Goal: Task Accomplishment & Management: Complete application form

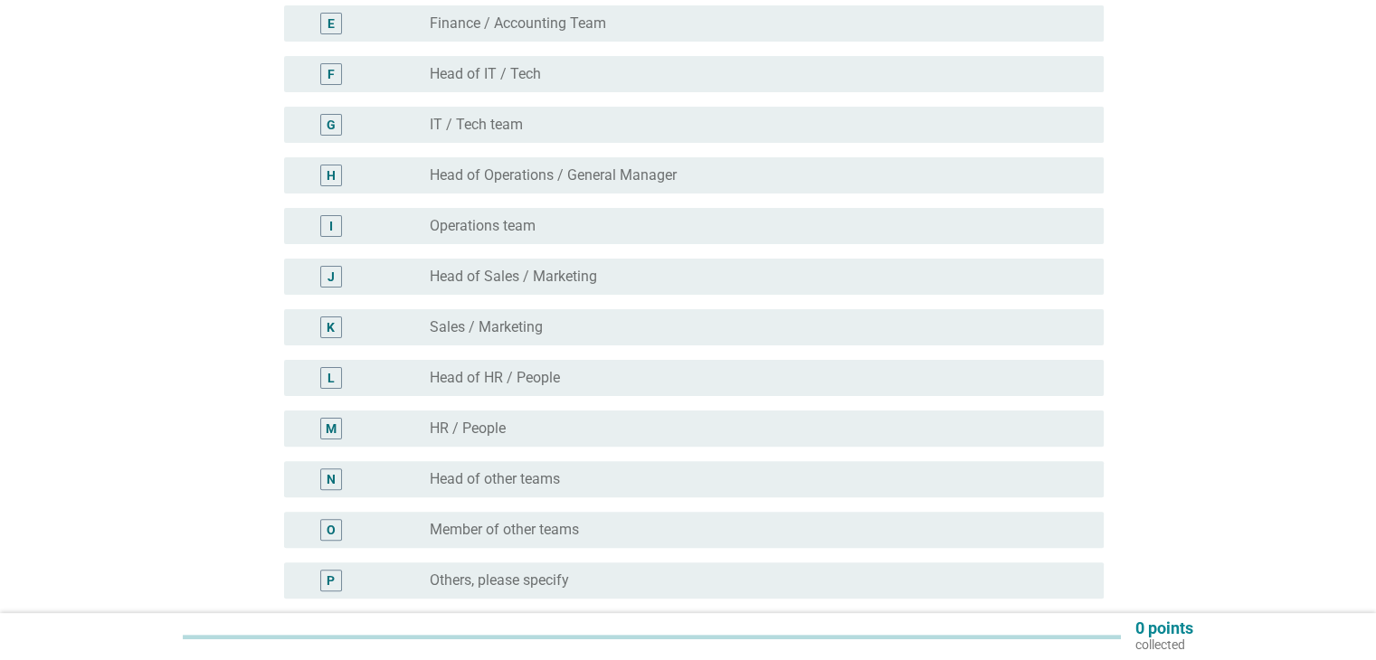
scroll to position [452, 0]
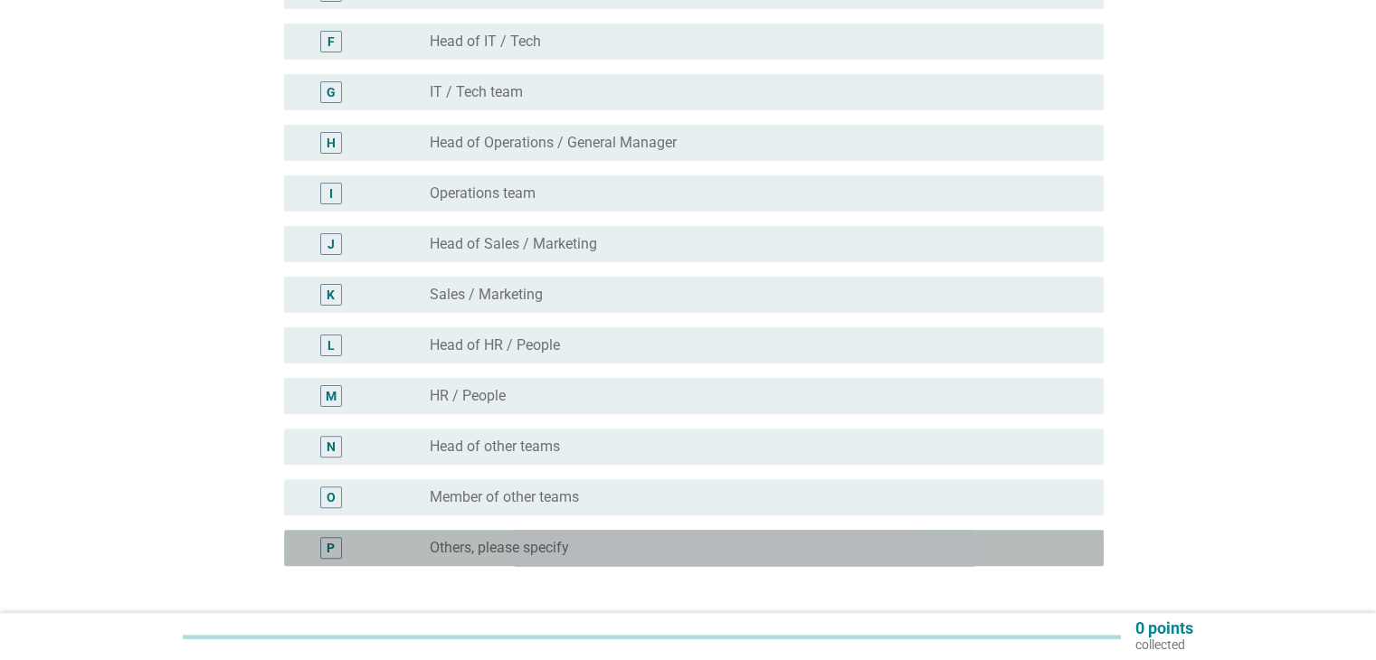
click at [588, 547] on div "radio_button_unchecked Others, please specify" at bounding box center [752, 548] width 644 height 18
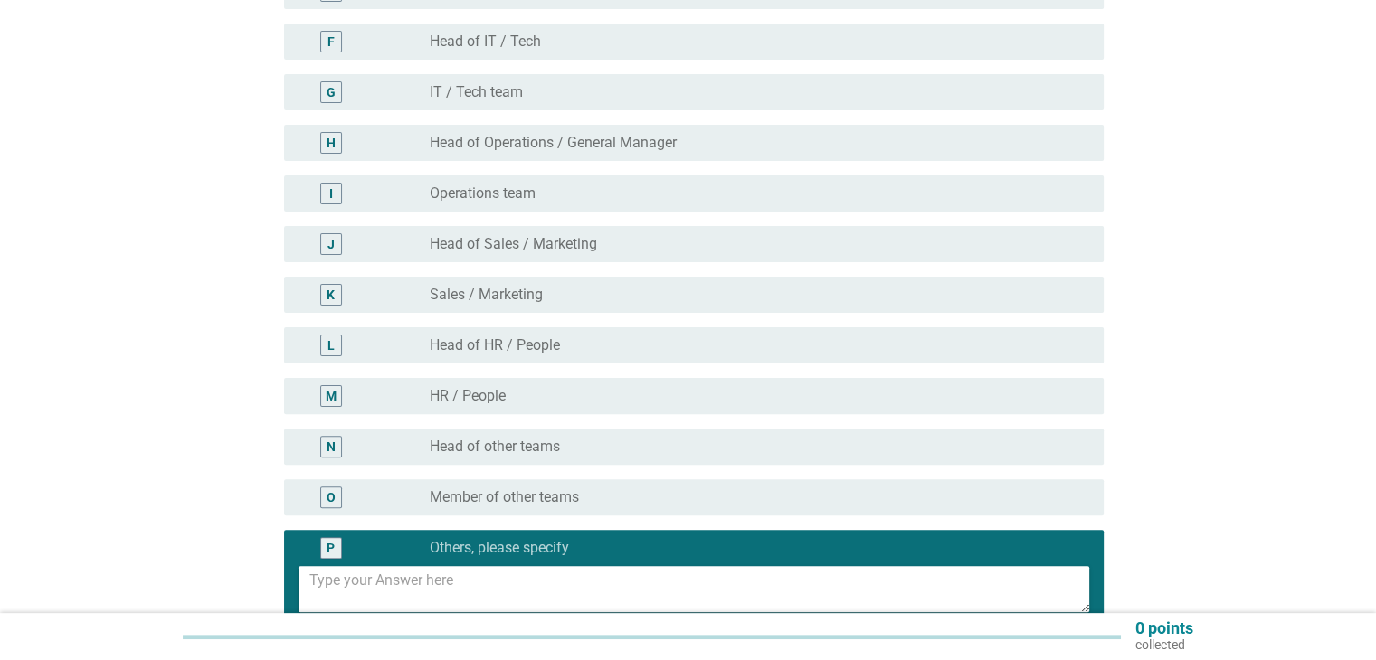
scroll to position [543, 0]
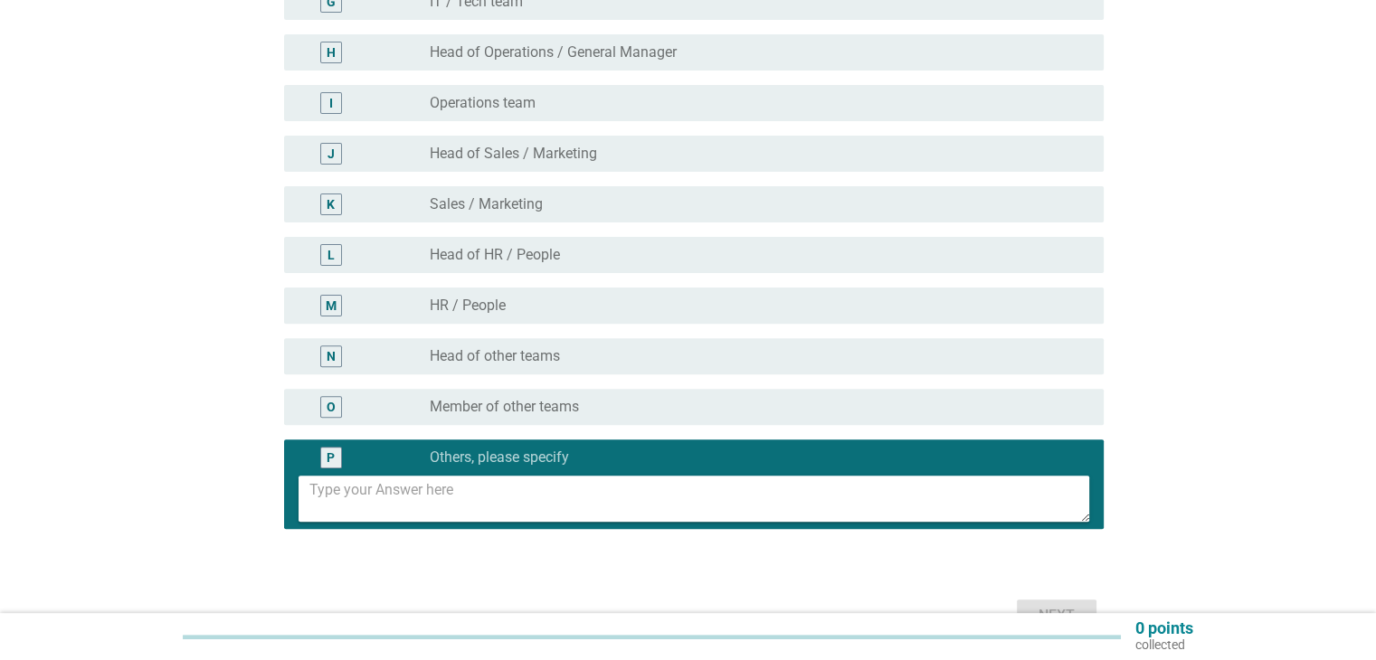
click at [569, 499] on textarea at bounding box center [699, 499] width 780 height 46
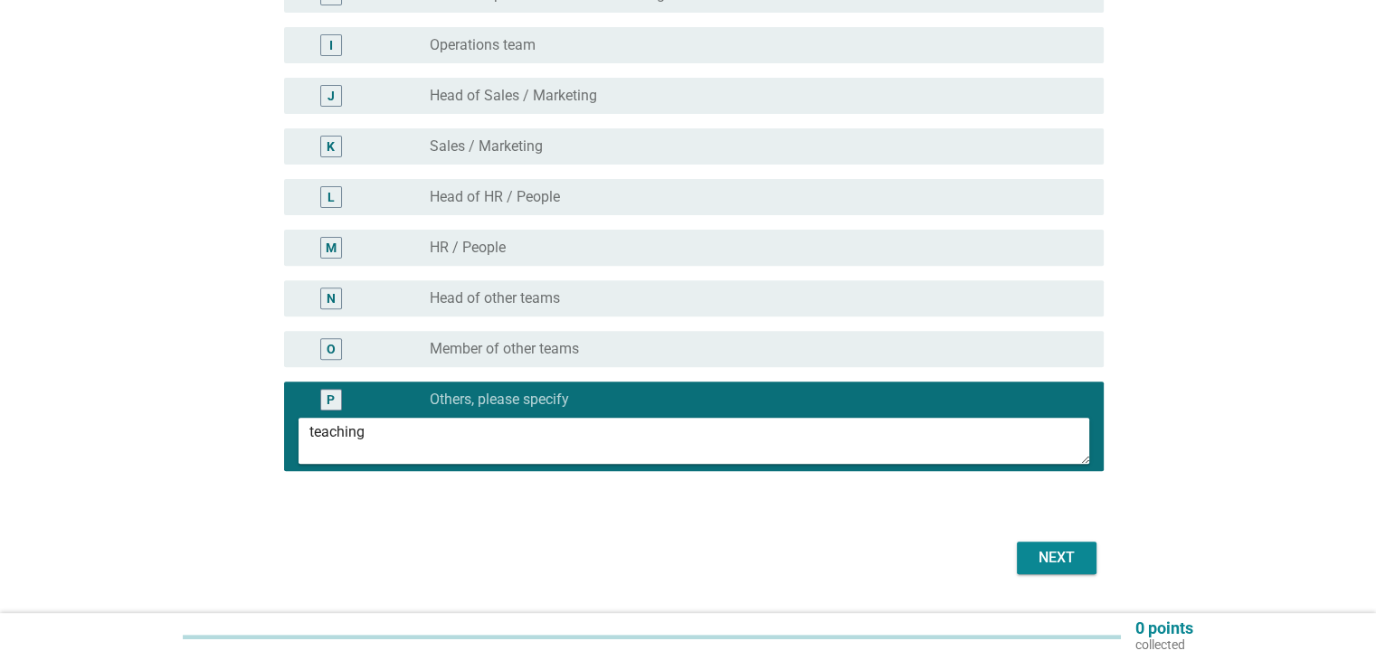
scroll to position [648, 0]
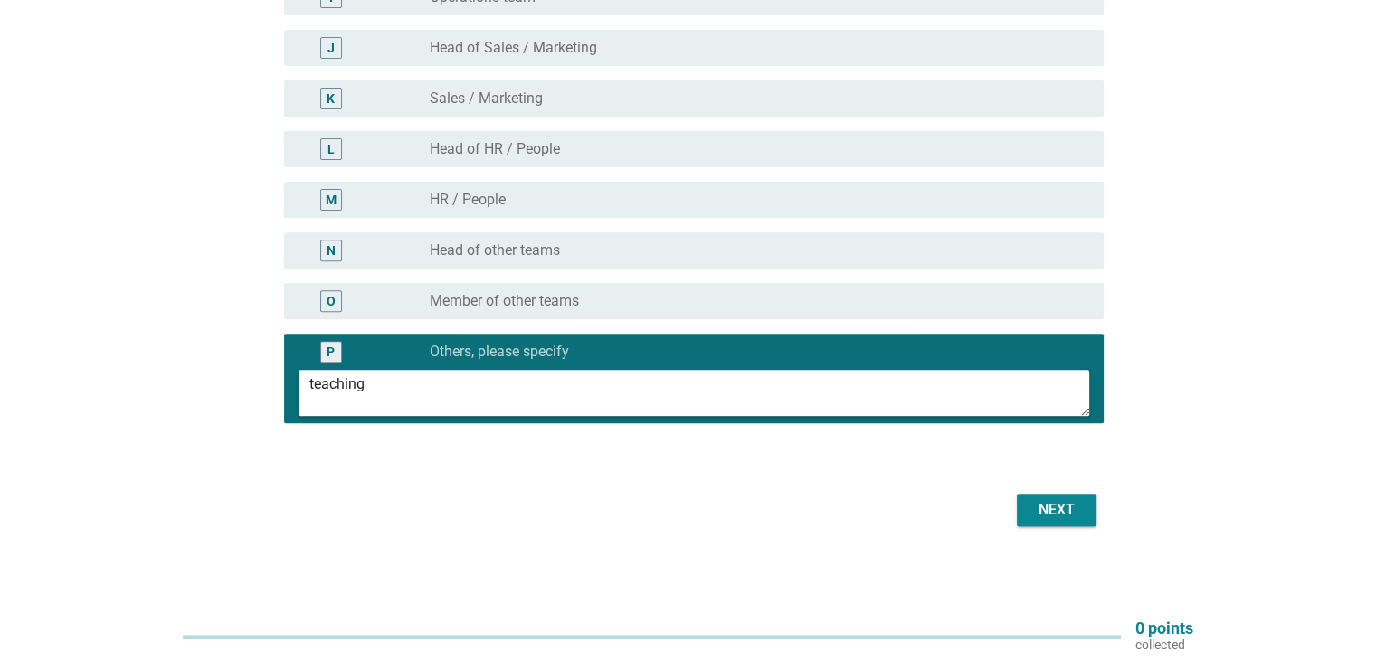
type textarea "teaching"
click at [1051, 504] on div "Next" at bounding box center [1056, 510] width 51 height 22
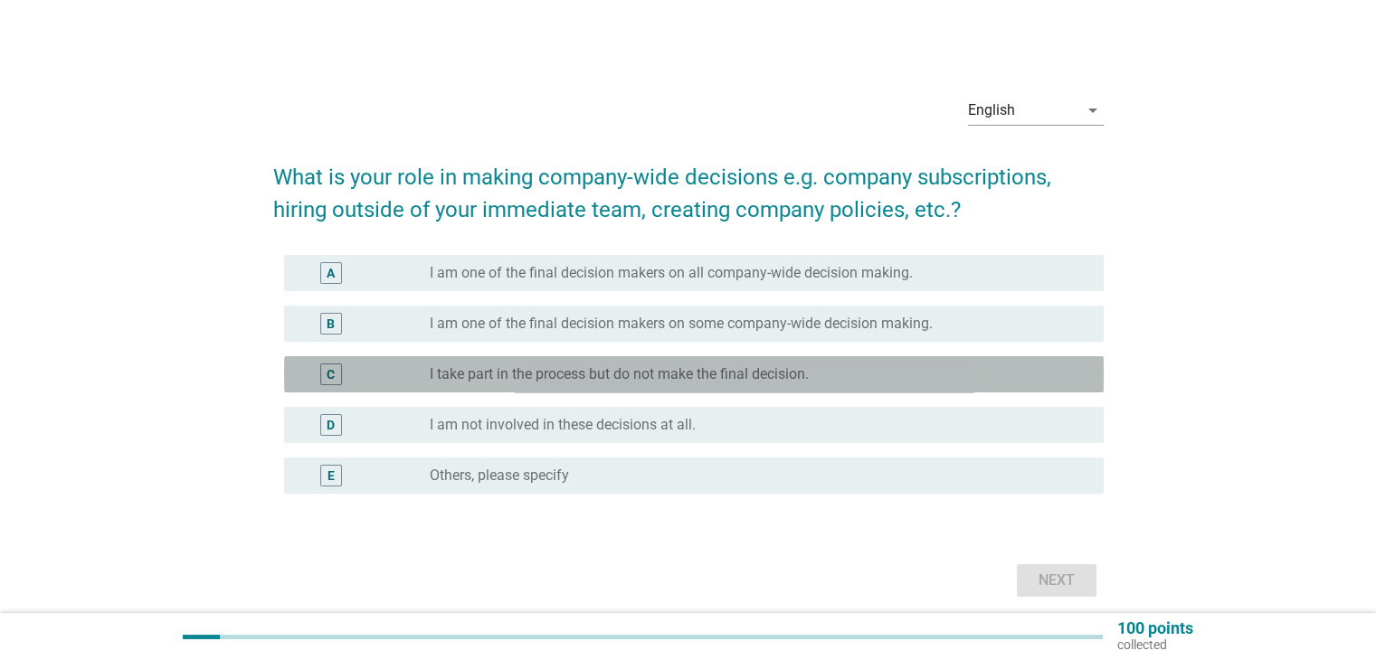
click at [420, 380] on div "C" at bounding box center [364, 375] width 132 height 22
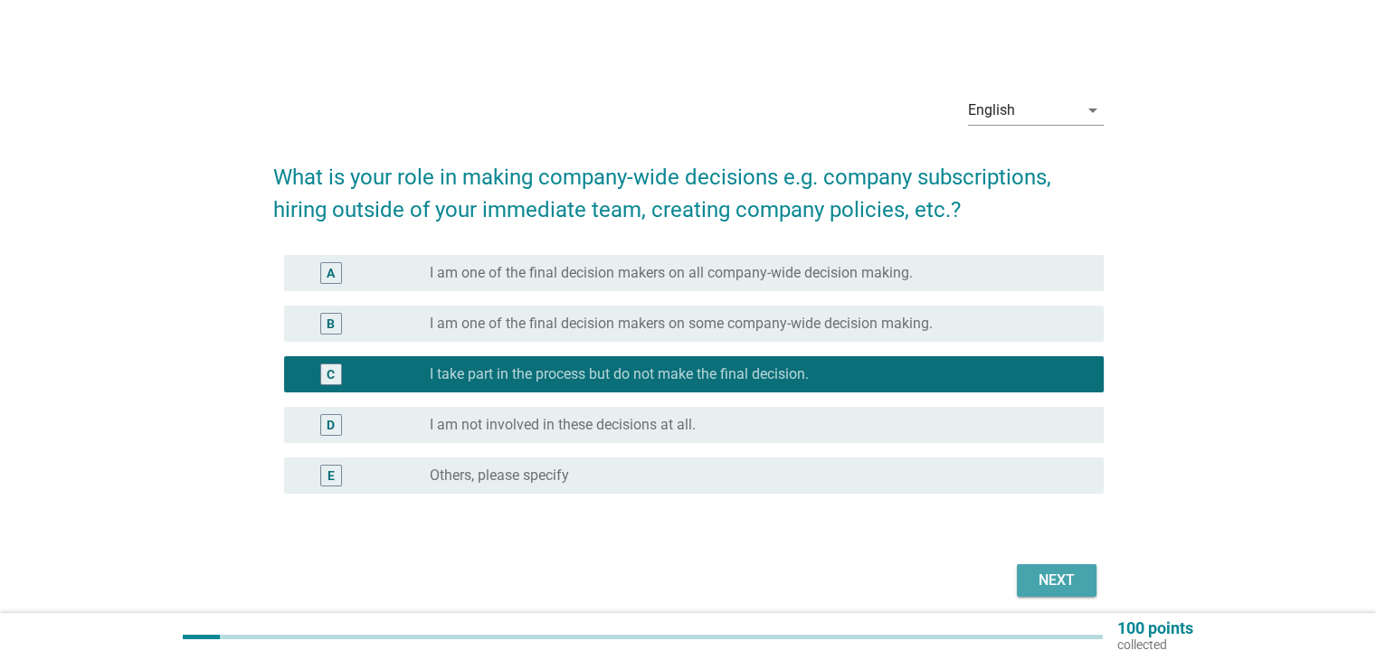
click at [1086, 577] on button "Next" at bounding box center [1056, 580] width 80 height 33
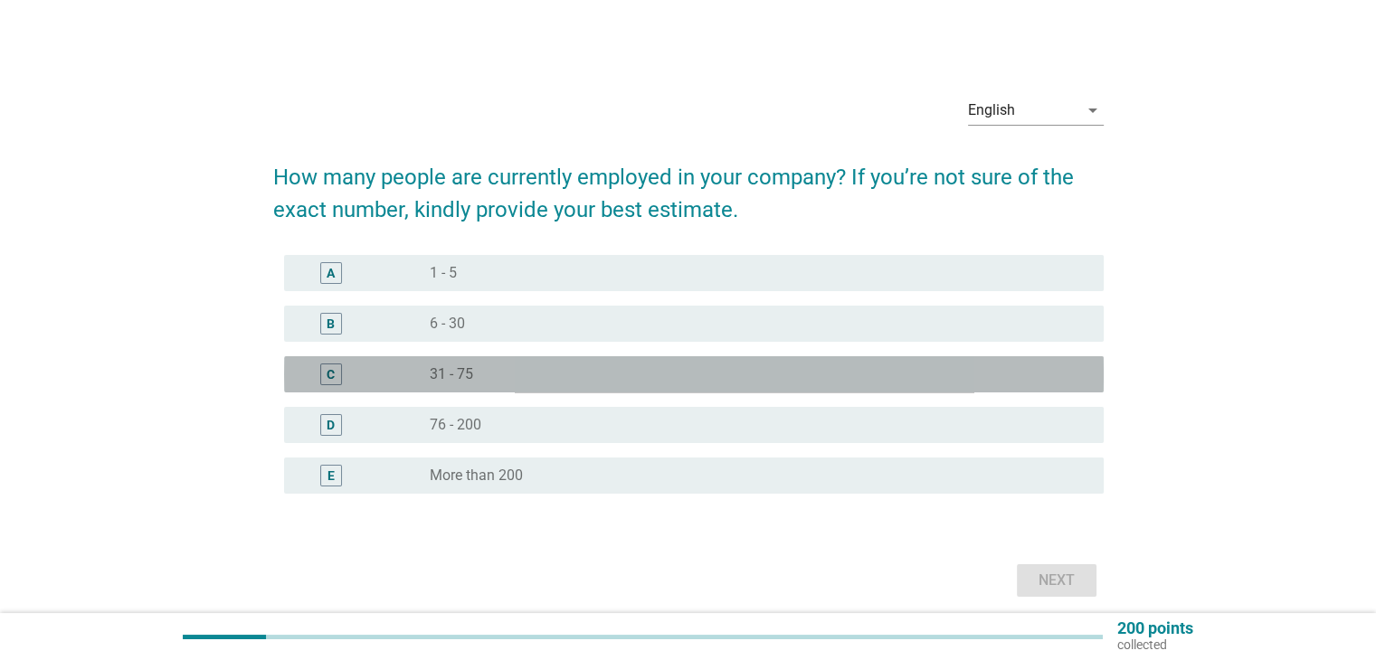
click at [422, 366] on div "C" at bounding box center [364, 375] width 132 height 22
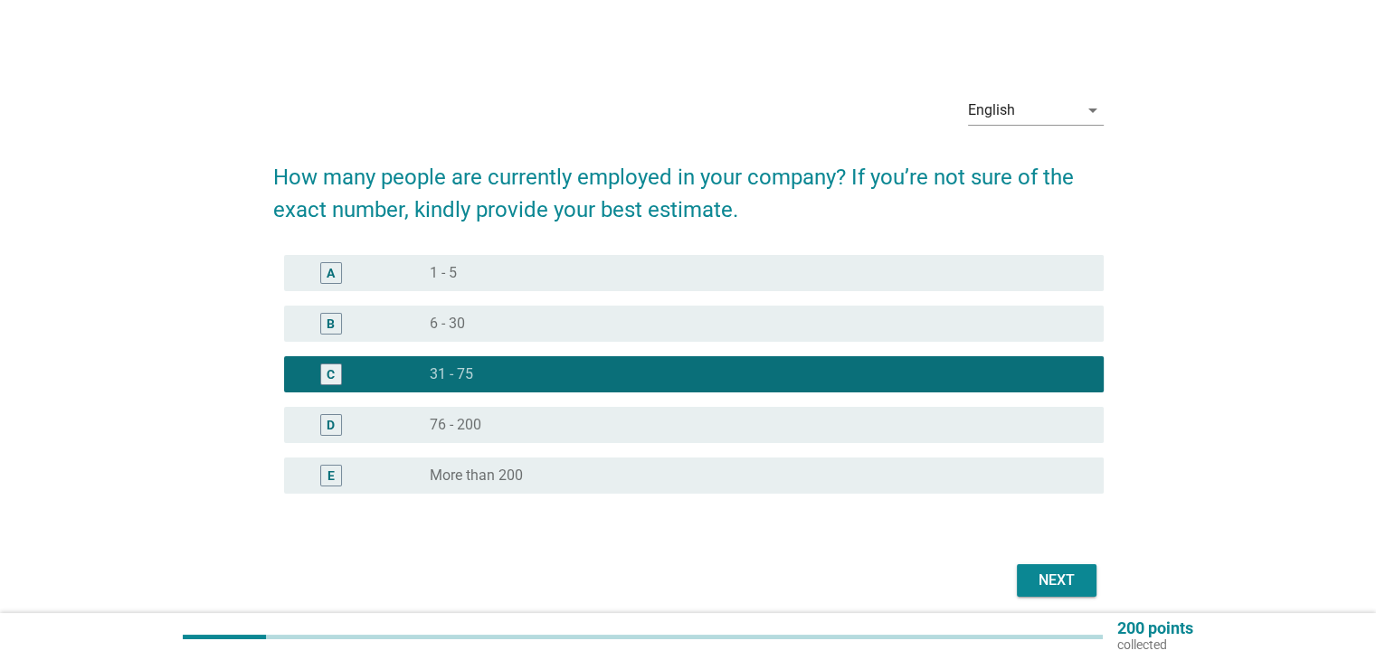
click at [1043, 572] on div "Next" at bounding box center [1056, 581] width 51 height 22
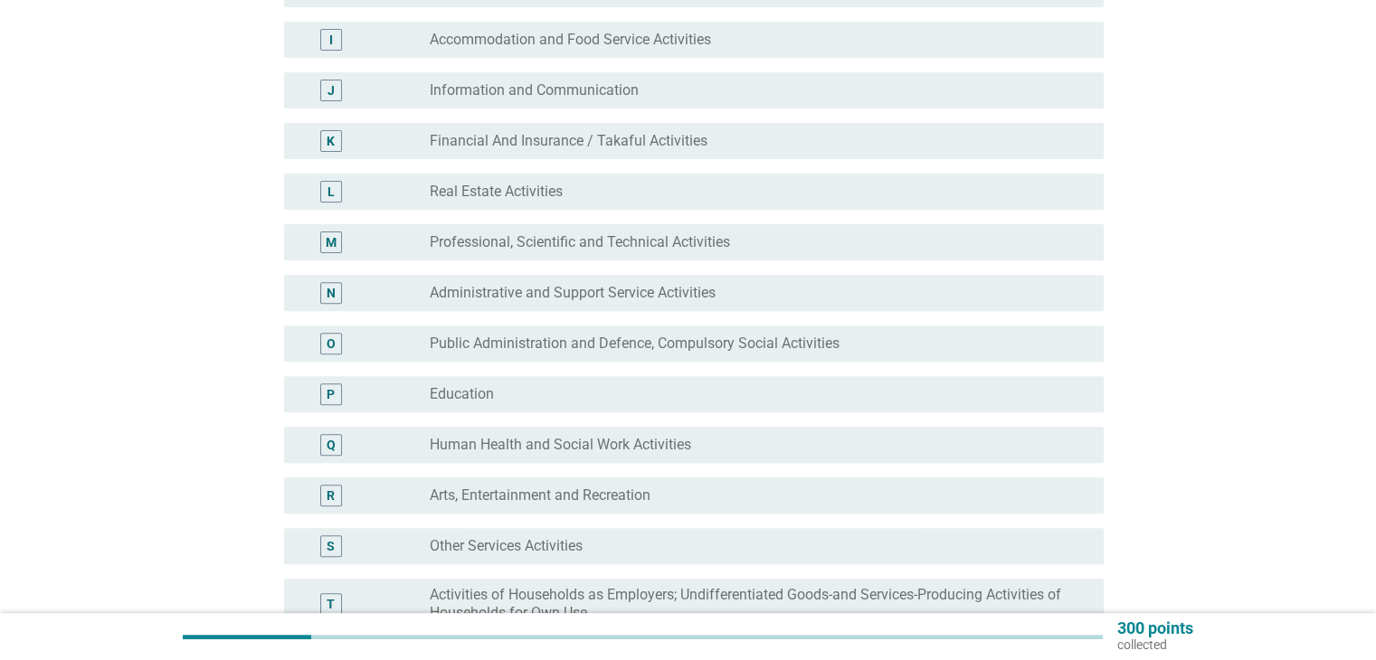
scroll to position [633, 0]
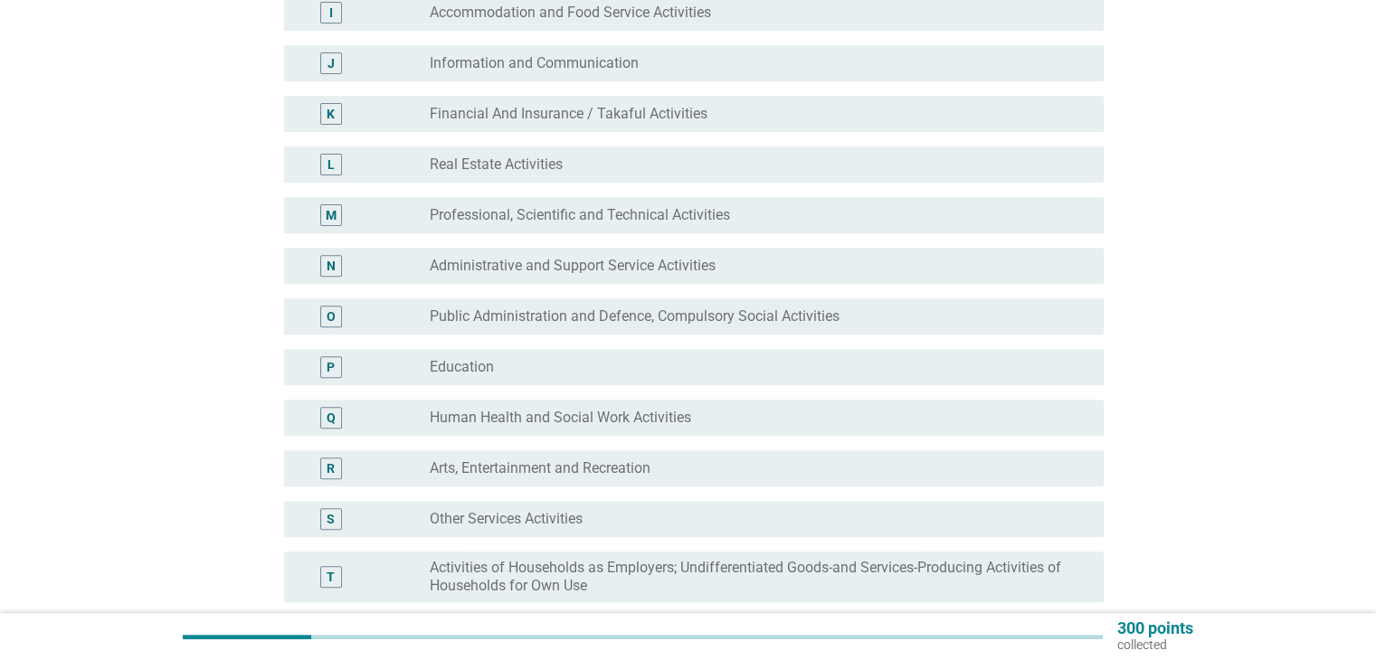
click at [515, 351] on div "P radio_button_unchecked Education" at bounding box center [693, 367] width 819 height 36
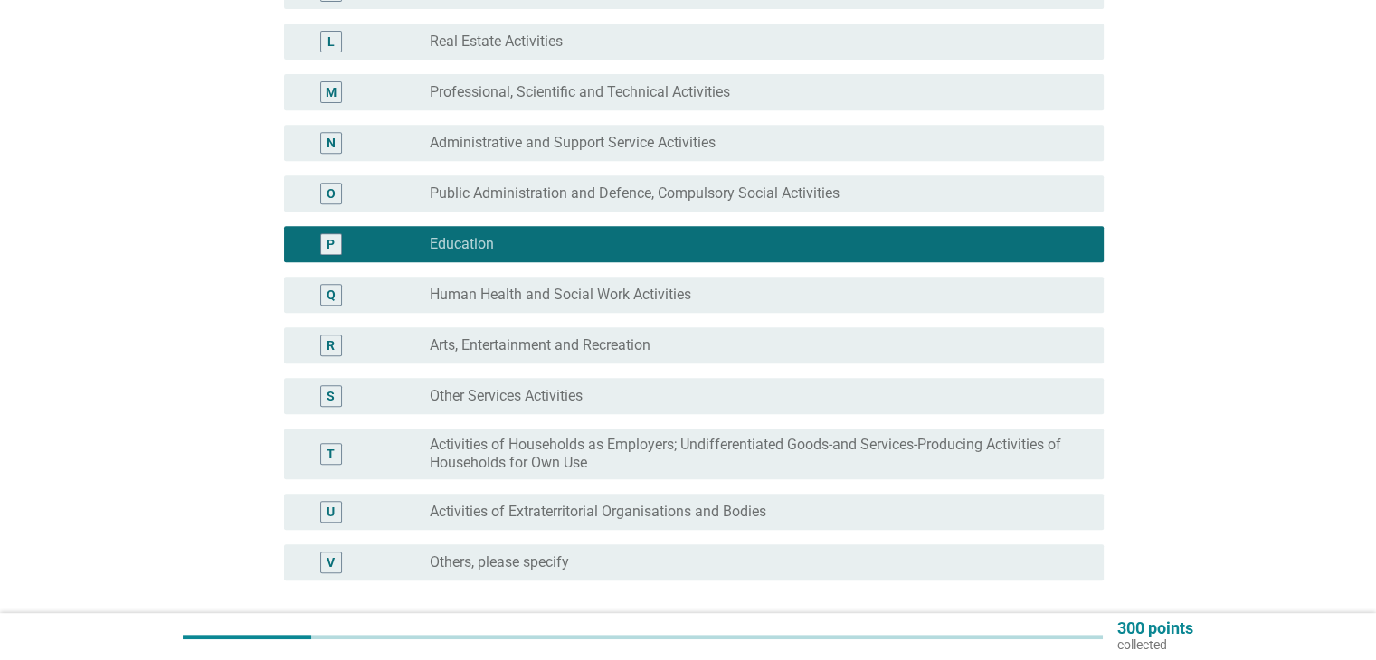
scroll to position [913, 0]
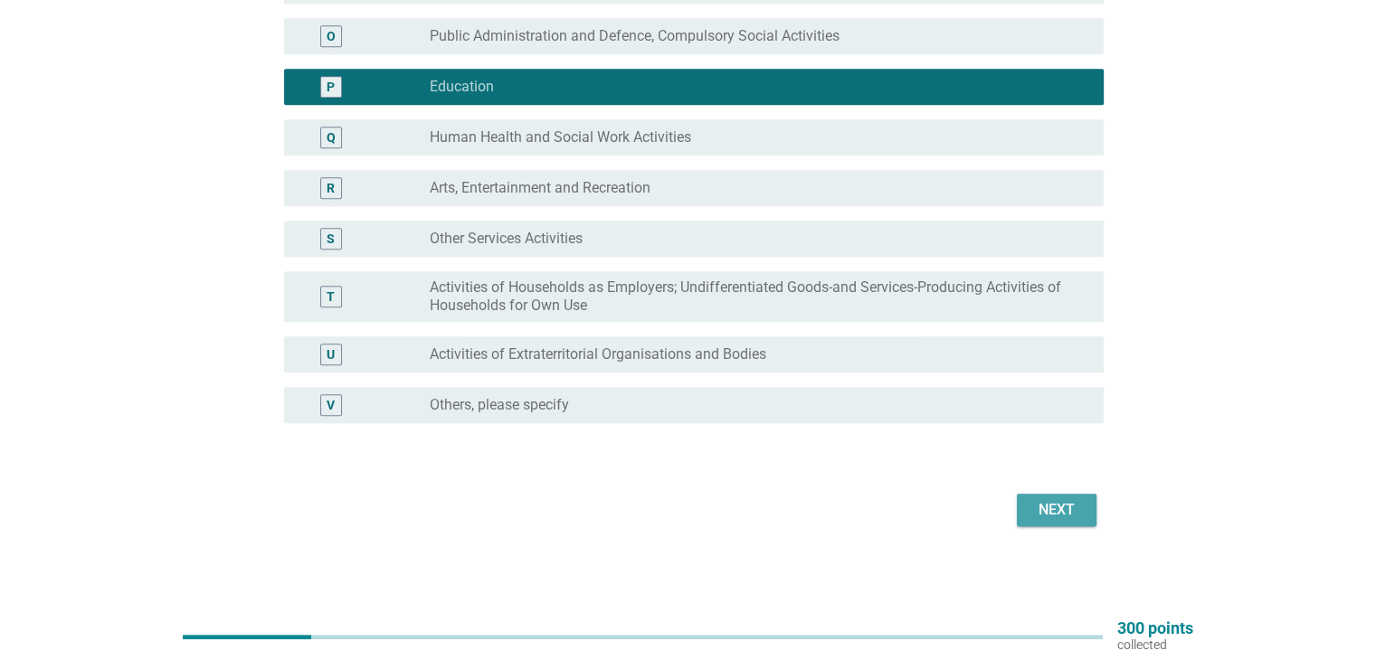
click at [1066, 505] on div "Next" at bounding box center [1056, 510] width 51 height 22
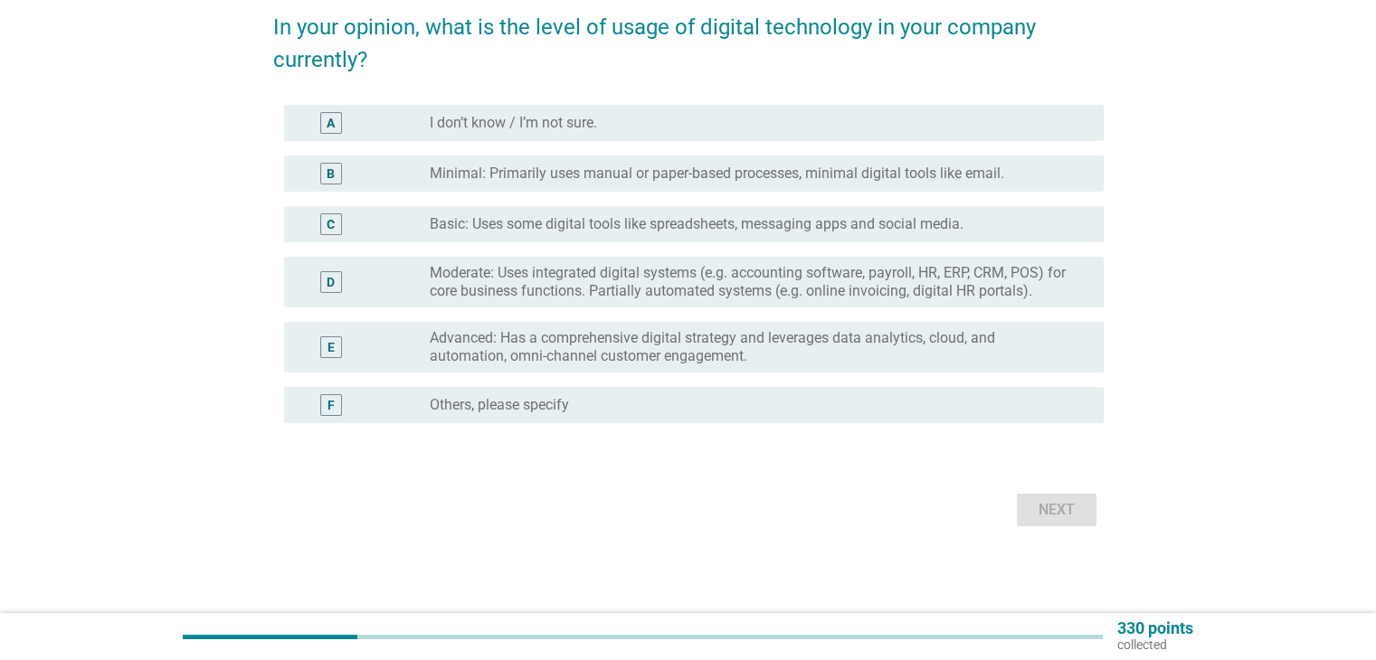
scroll to position [0, 0]
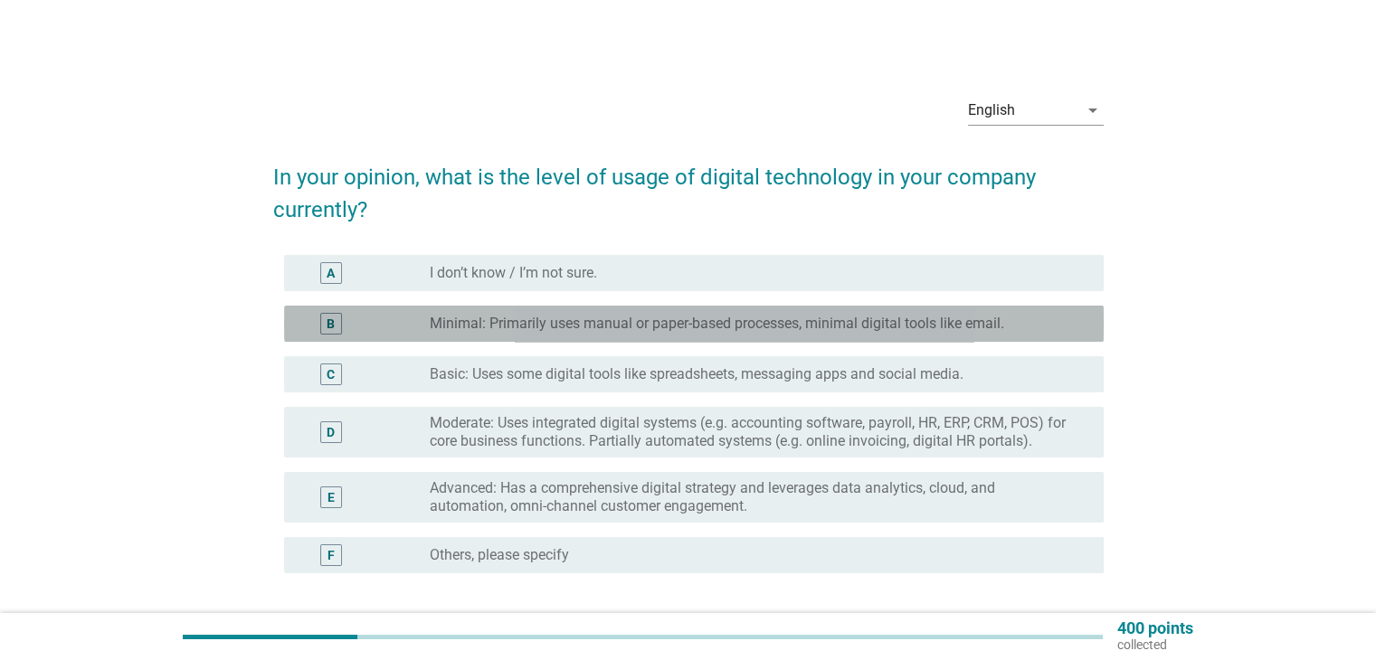
click at [632, 328] on label "Minimal: Primarily uses manual or paper-based processes, minimal digital tools …" at bounding box center [717, 324] width 574 height 18
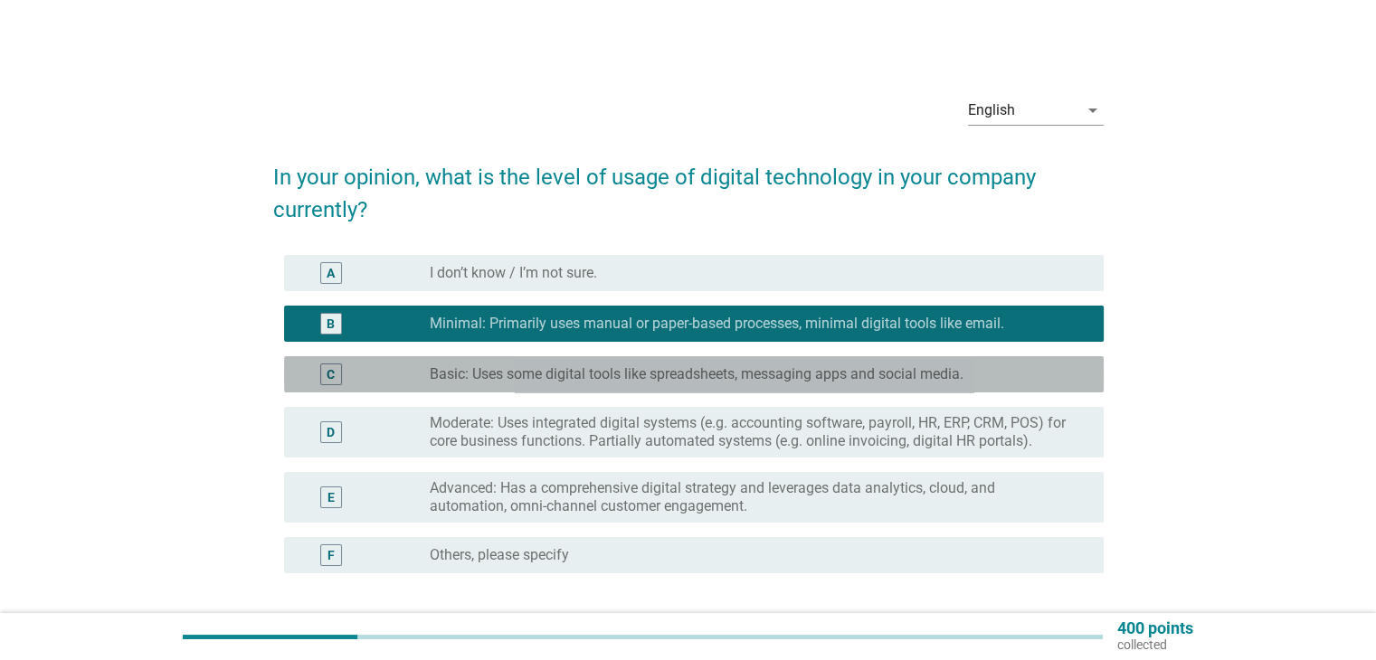
click at [805, 365] on label "Basic: Uses some digital tools like spreadsheets, messaging apps and social med…" at bounding box center [697, 374] width 534 height 18
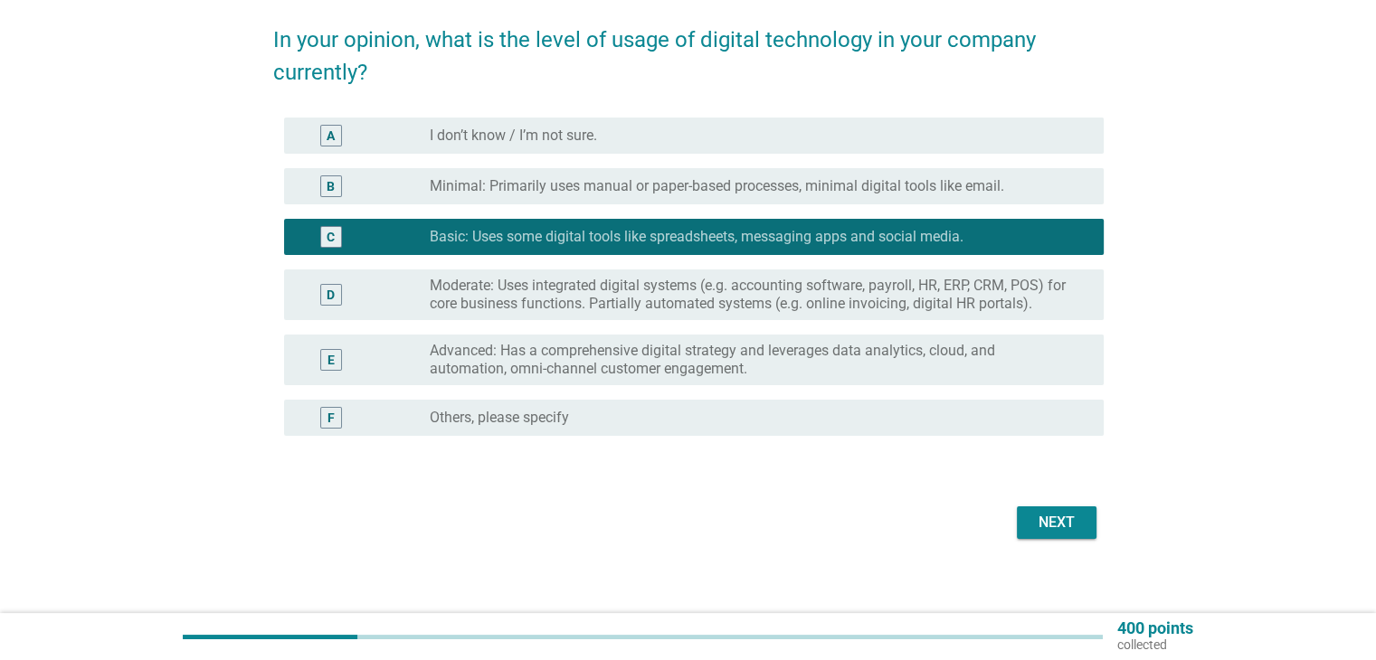
scroll to position [150, 0]
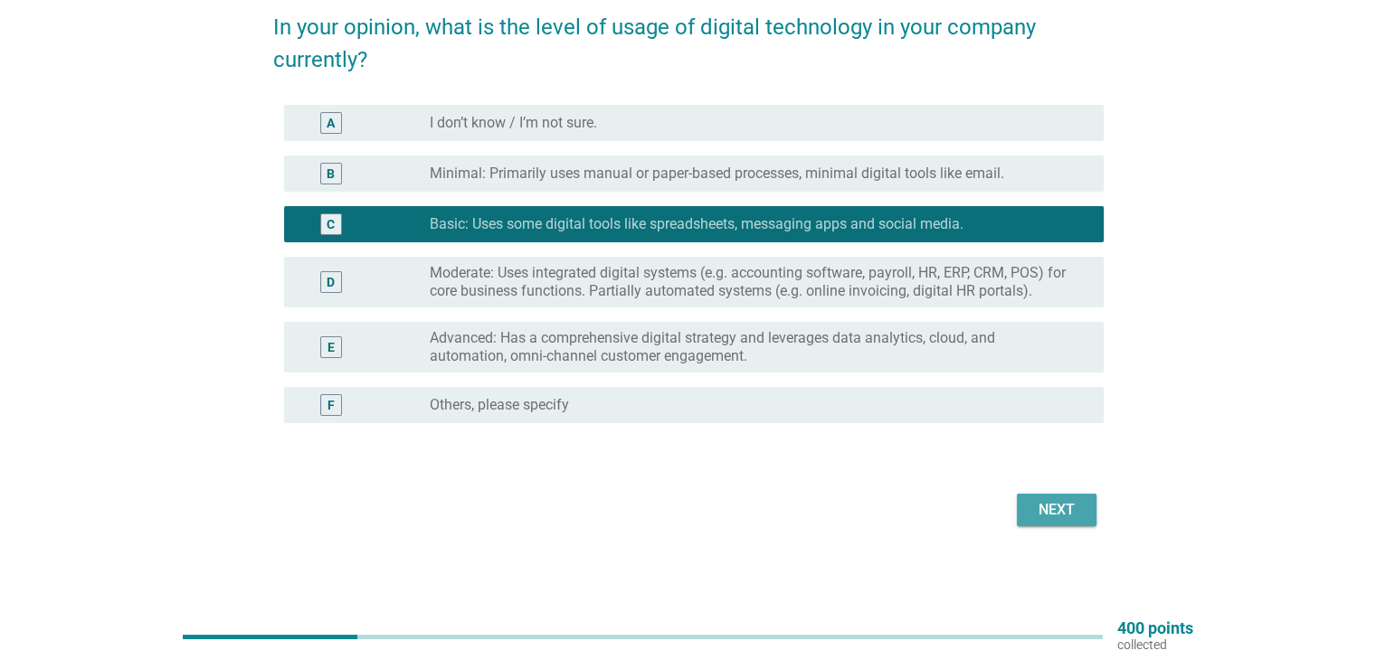
click at [1063, 501] on div "Next" at bounding box center [1056, 510] width 51 height 22
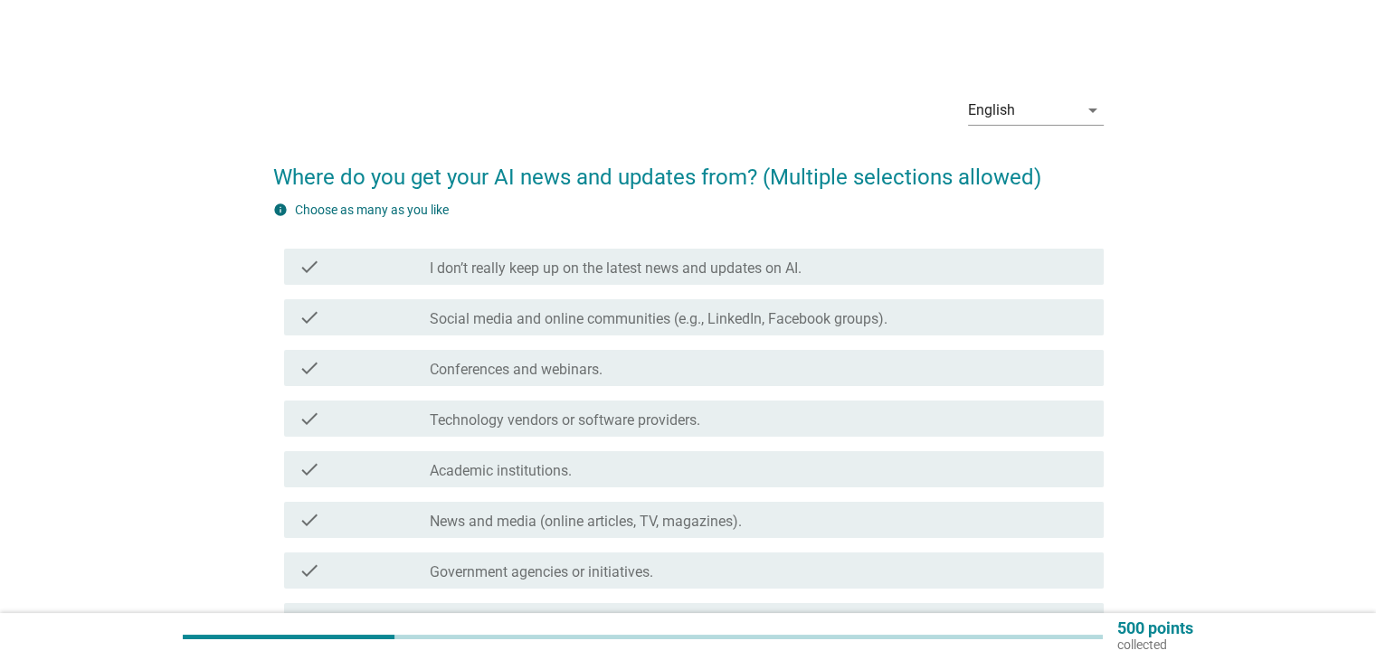
click at [359, 328] on div "check check_box_outline_blank Social media and online communities (e.g., Linked…" at bounding box center [693, 317] width 819 height 36
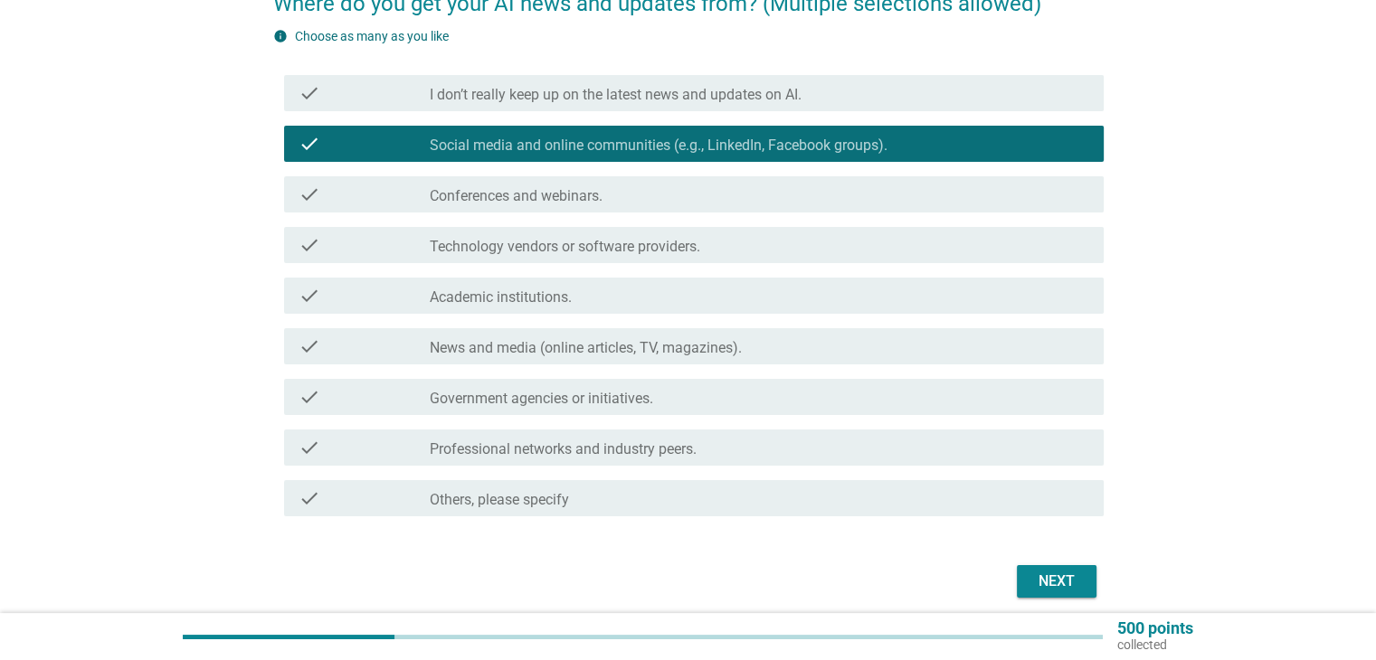
scroll to position [181, 0]
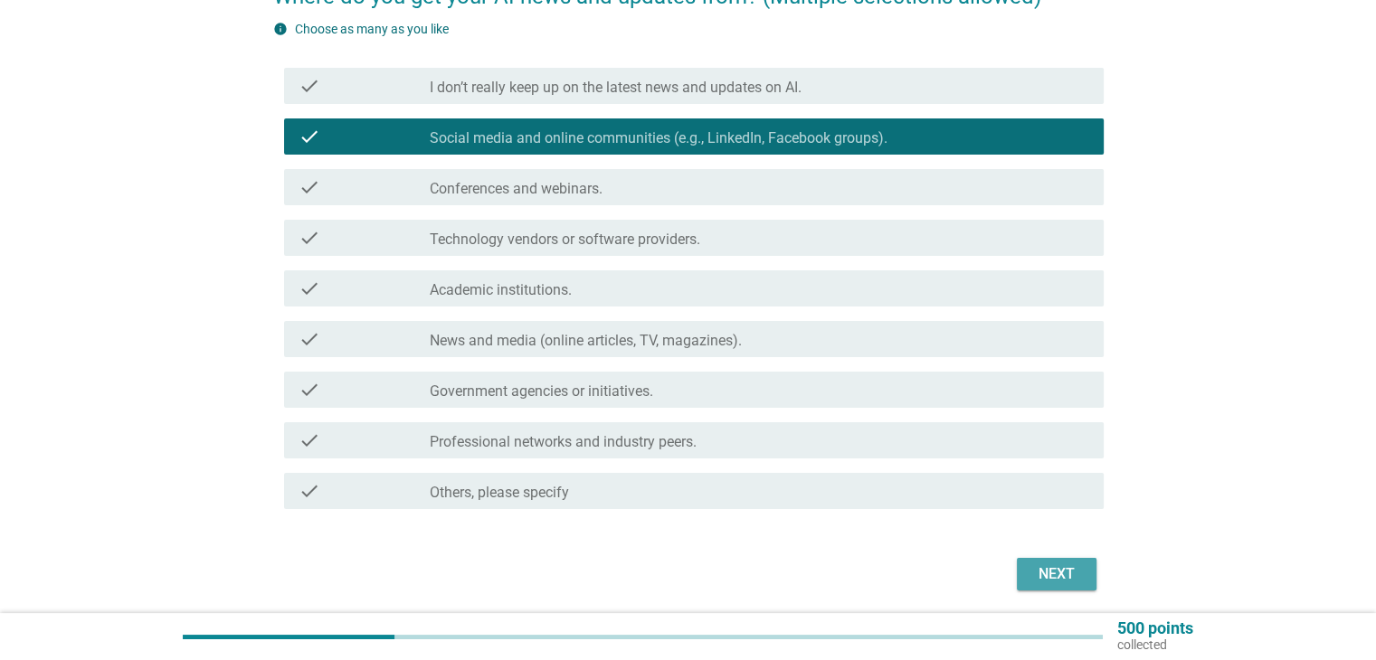
click at [1071, 584] on div "Next" at bounding box center [1056, 574] width 51 height 22
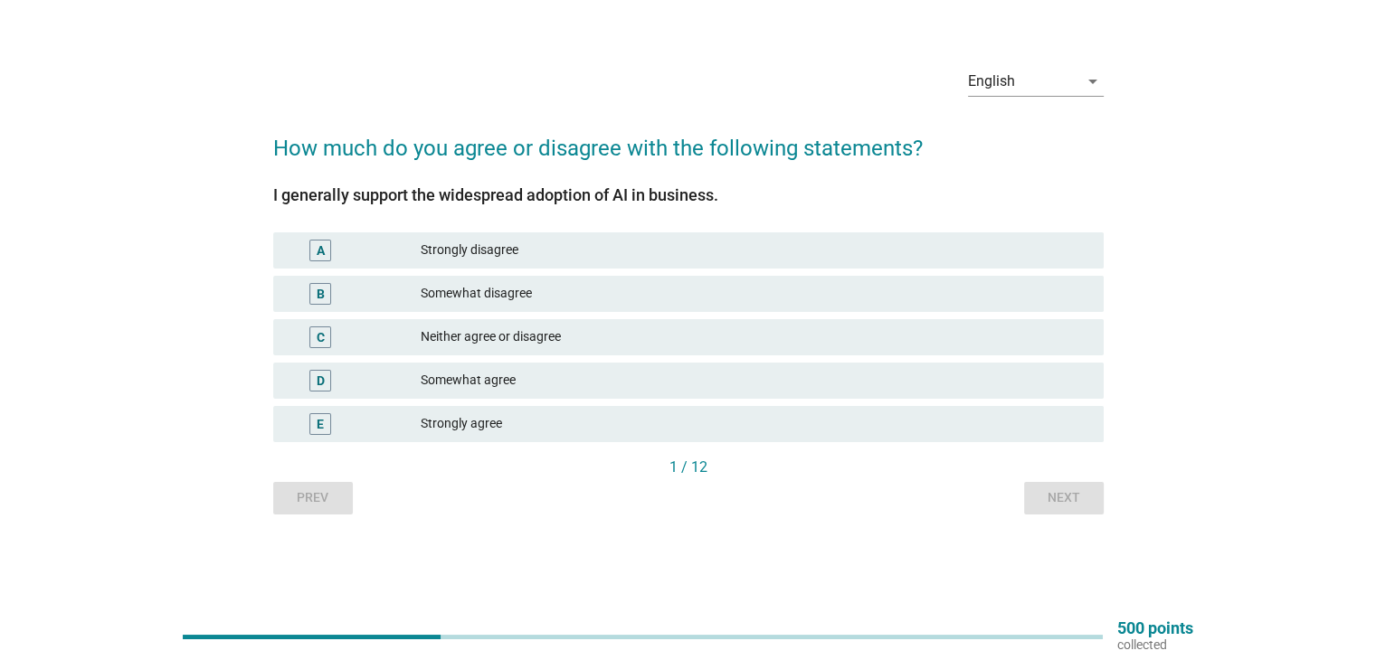
scroll to position [0, 0]
